Goal: Navigation & Orientation: Find specific page/section

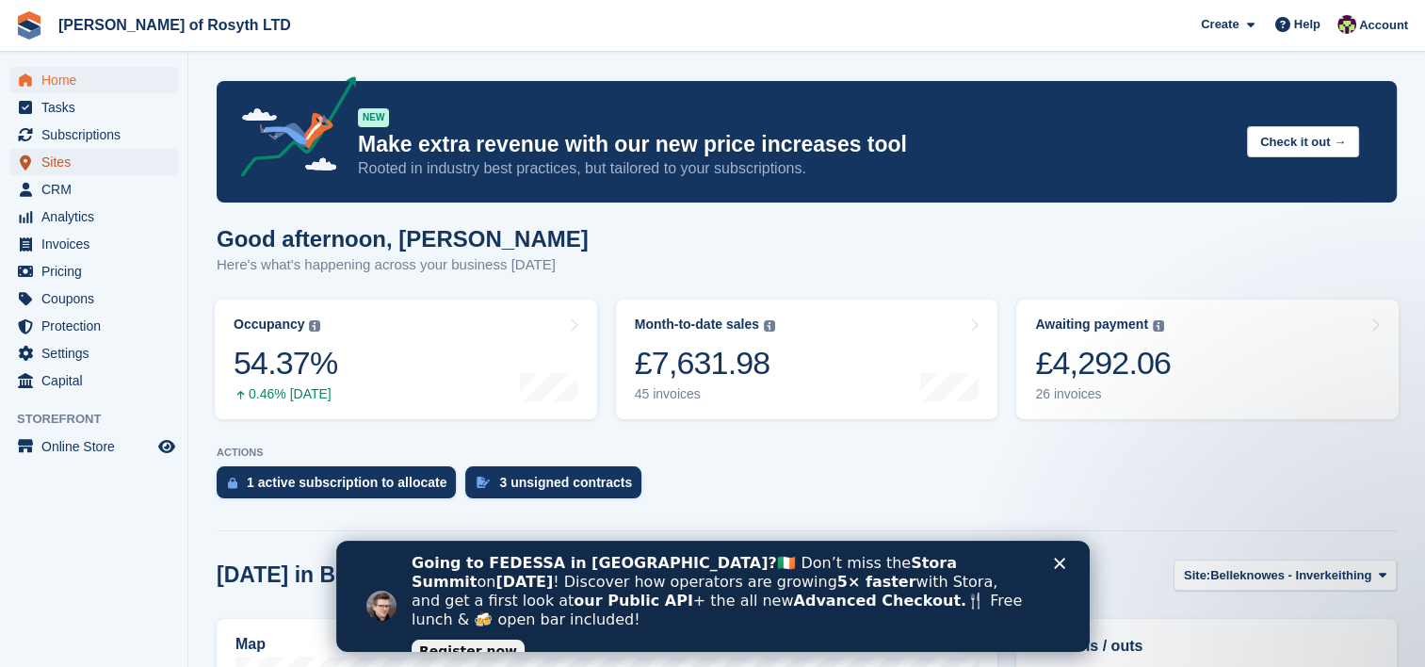
click at [70, 166] on span "Sites" at bounding box center [97, 162] width 113 height 26
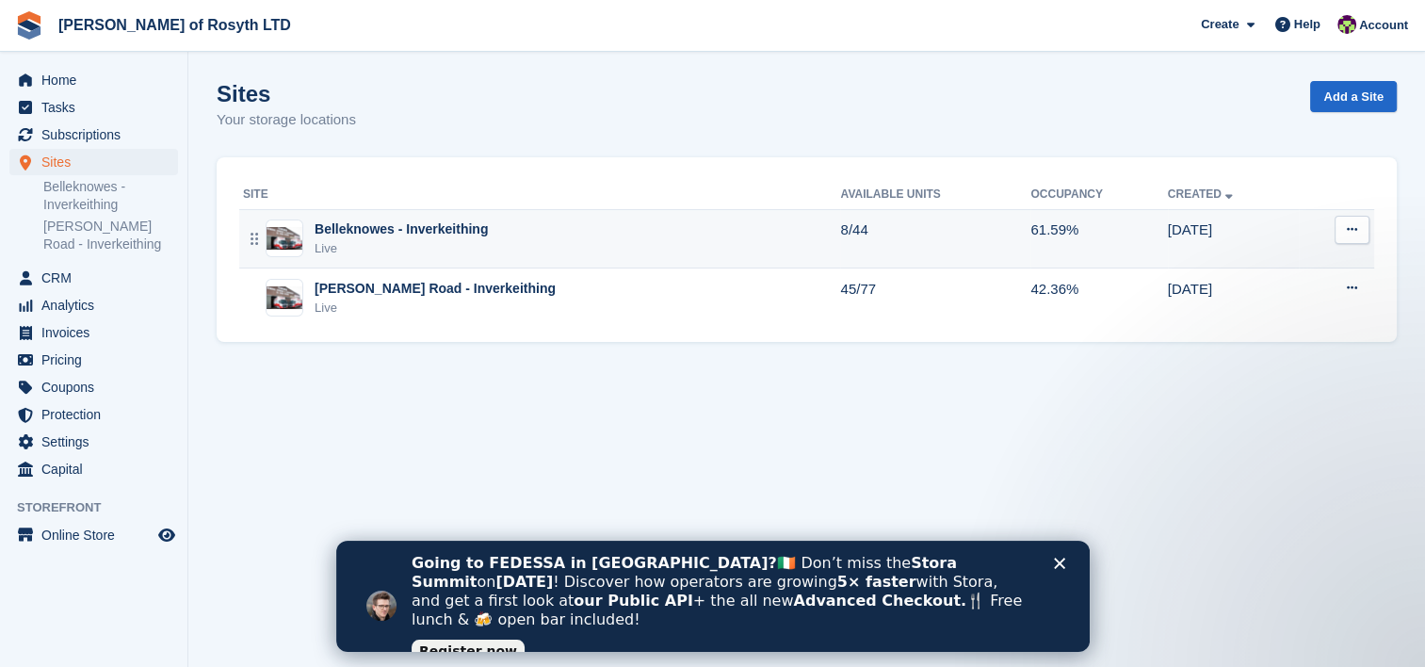
click at [424, 230] on div "Belleknowes - Inverkeithing" at bounding box center [401, 230] width 173 height 20
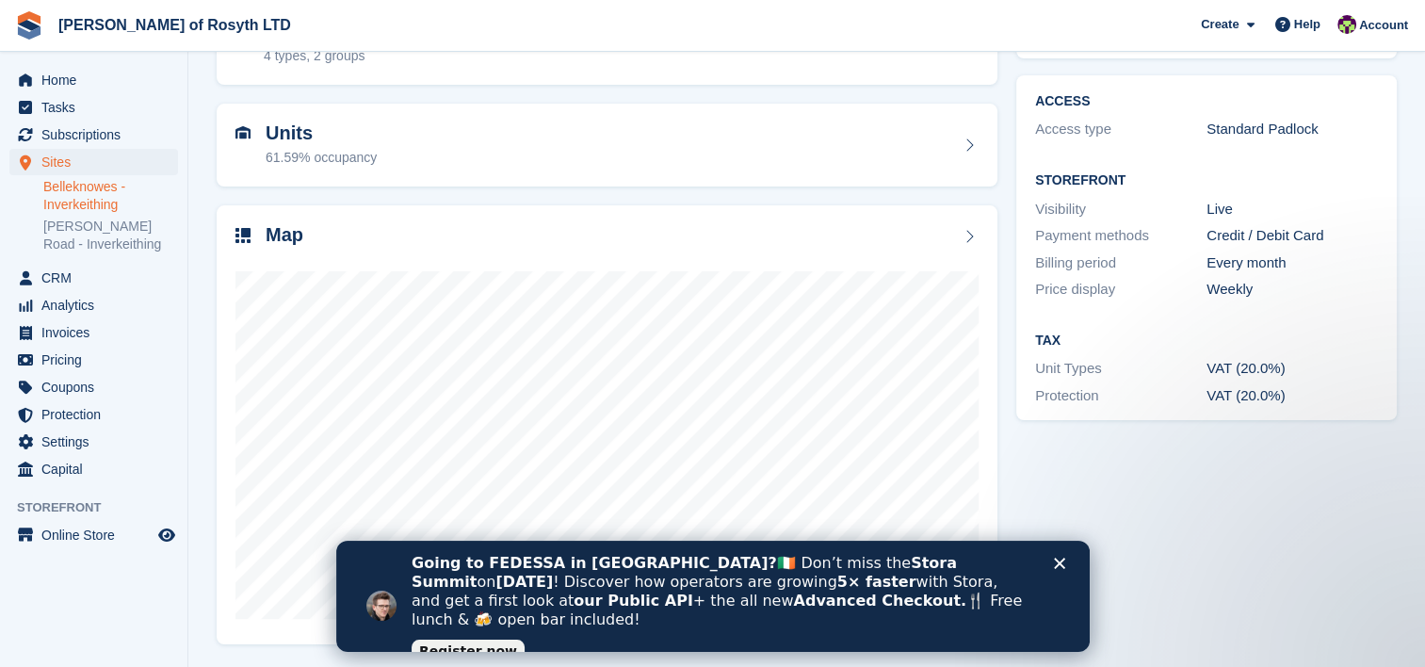
click at [1060, 562] on icon "Close" at bounding box center [1058, 563] width 11 height 11
